Goal: Task Accomplishment & Management: Manage account settings

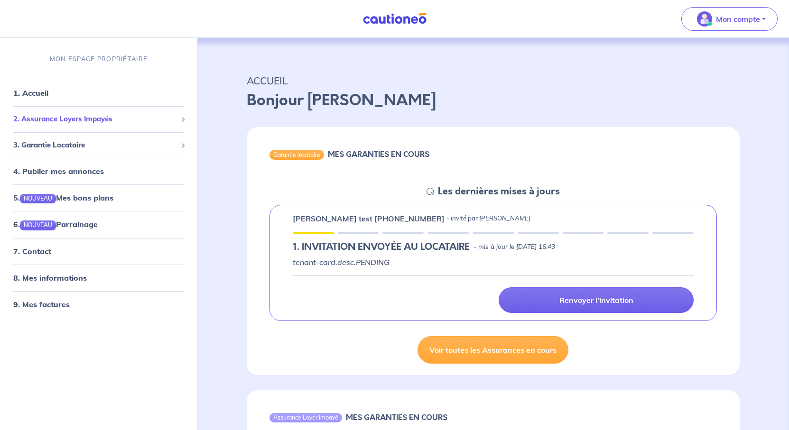
click at [144, 125] on span "2. Assurance Loyers Impayés" at bounding box center [95, 119] width 164 height 11
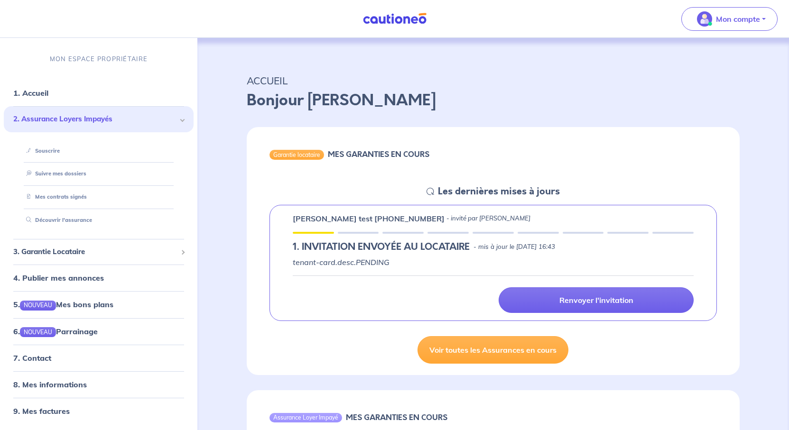
click at [497, 112] on p "Bonjour [PERSON_NAME]" at bounding box center [493, 100] width 493 height 23
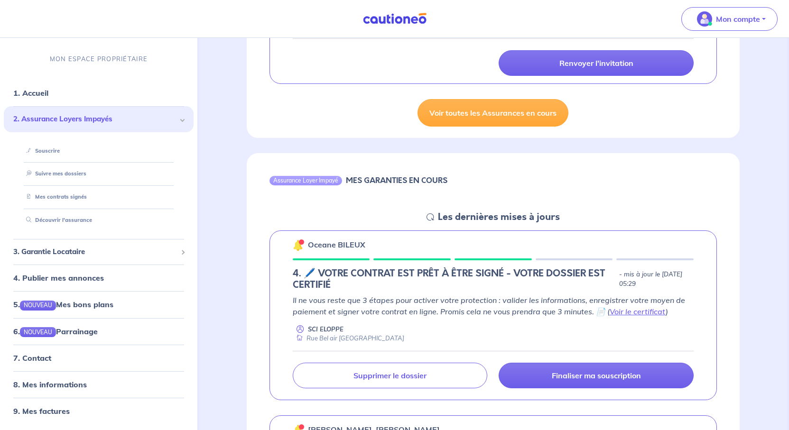
scroll to position [332, 0]
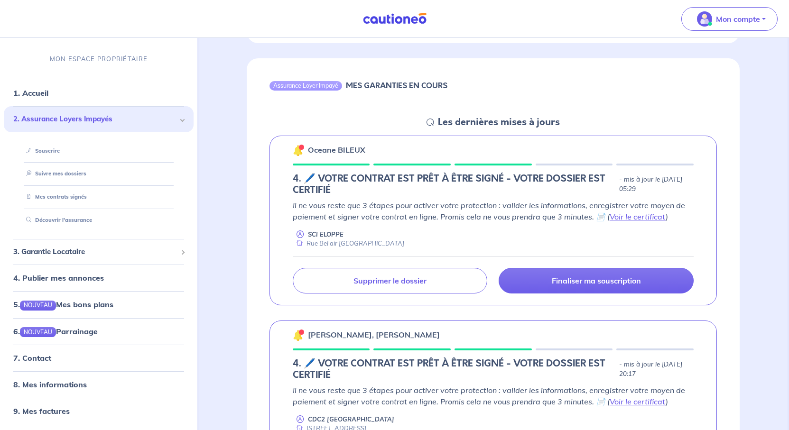
click at [478, 32] on link "Voir toutes les Assurances en cours" at bounding box center [493, 18] width 151 height 28
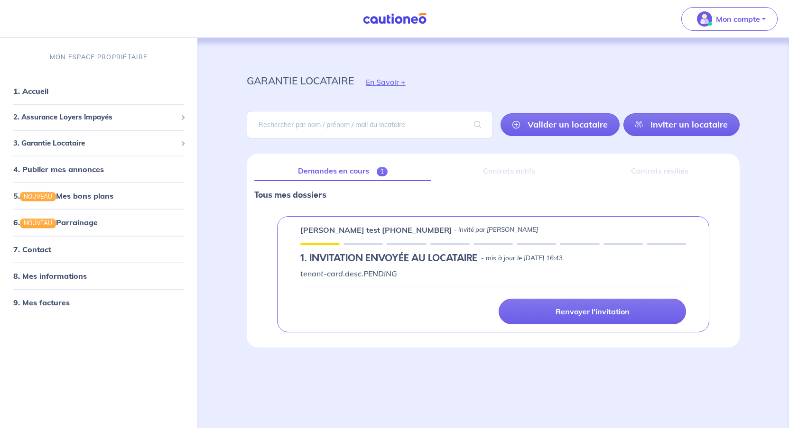
click at [517, 181] on div "Contrats actifs" at bounding box center [509, 171] width 140 height 20
click at [71, 123] on span "2. Assurance Loyers Impayés" at bounding box center [95, 117] width 164 height 11
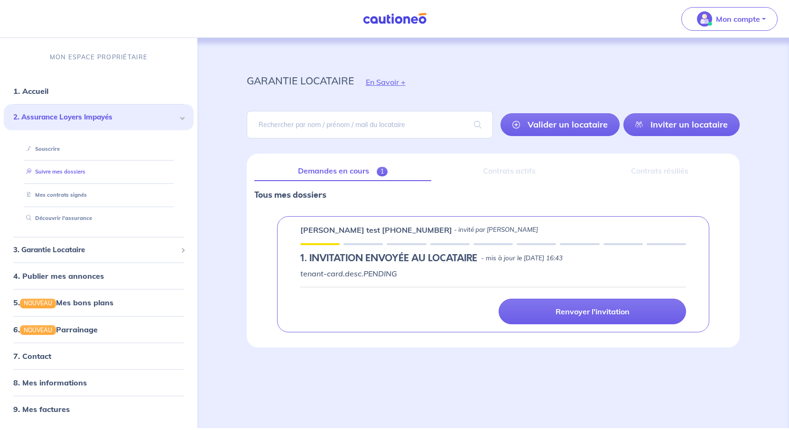
click at [80, 175] on link "Suivre mes dossiers" at bounding box center [53, 171] width 63 height 7
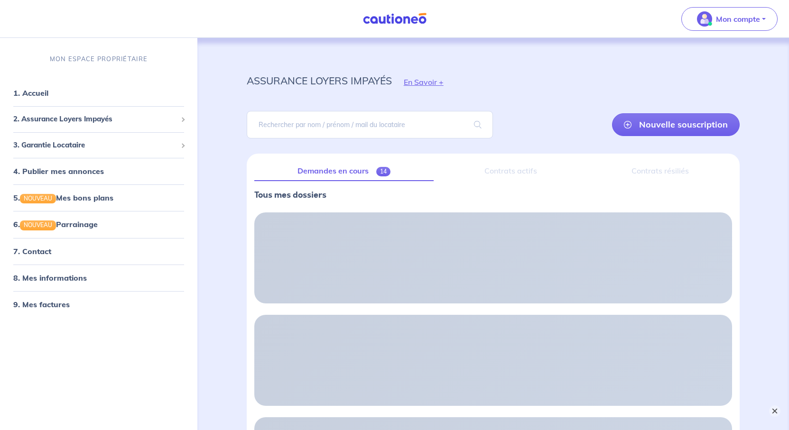
click at [772, 411] on button "×" at bounding box center [774, 411] width 11 height 11
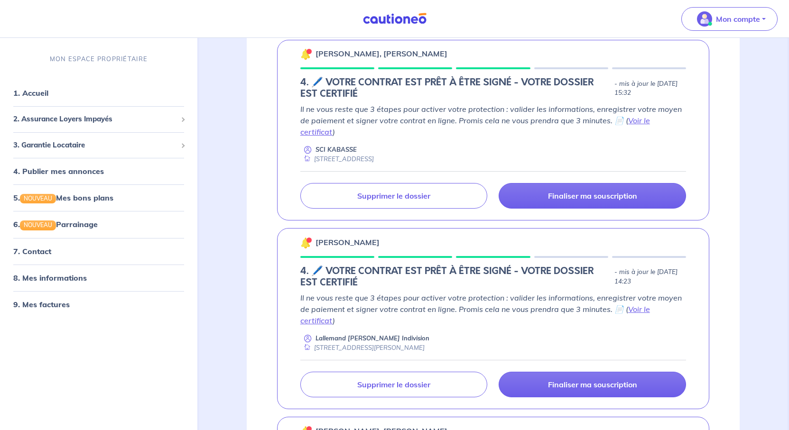
scroll to position [807, 0]
